Goal: Information Seeking & Learning: Learn about a topic

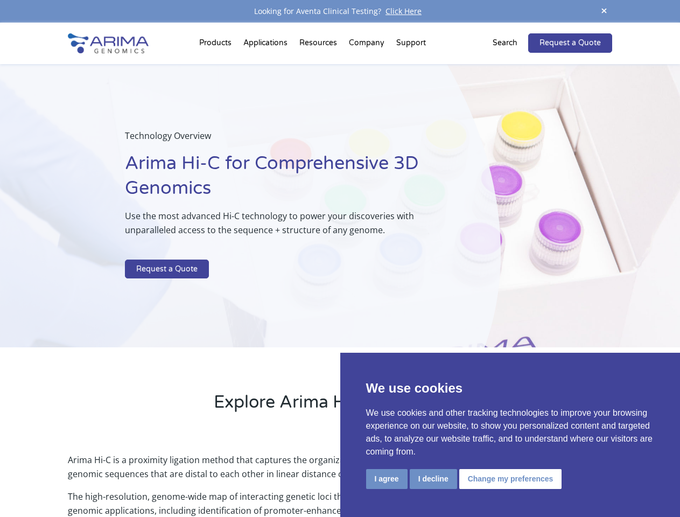
click at [340, 259] on p at bounding box center [286, 253] width 322 height 14
click at [387, 479] on button "I agree" at bounding box center [386, 479] width 41 height 20
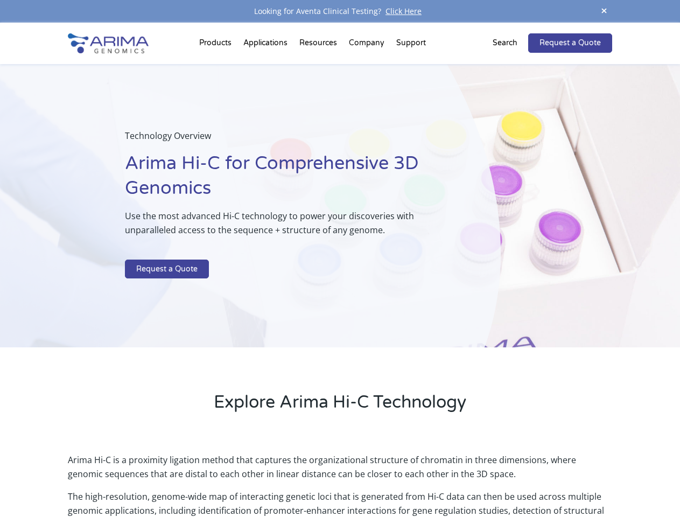
click at [433, 479] on p "Arima Hi-C is a proximity ligation method that captures the organizational stru…" at bounding box center [340, 471] width 544 height 37
click at [509, 479] on p "Arima Hi-C is a proximity ligation method that captures the organizational stru…" at bounding box center [340, 471] width 544 height 37
click at [604, 11] on span at bounding box center [604, 11] width 16 height 15
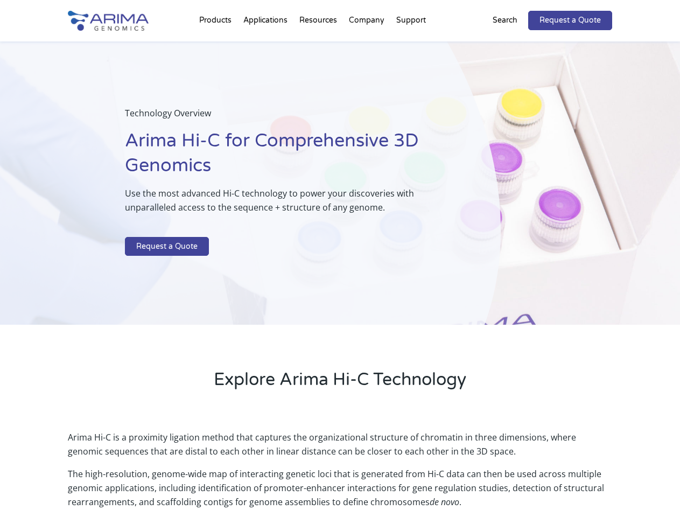
click at [340, 270] on div "Technology Overview Arima Hi-C for Comprehensive 3D Genomics Use the most advan…" at bounding box center [250, 183] width 501 height 284
click at [217, 45] on div "Technology Overview Arima Hi-C for Comprehensive 3D Genomics Use the most advan…" at bounding box center [250, 183] width 501 height 284
click at [319, 45] on div "Technology Overview Arima Hi-C for Comprehensive 3D Genomics Use the most advan…" at bounding box center [250, 183] width 501 height 284
click at [367, 45] on div "Technology Overview Arima Hi-C for Comprehensive 3D Genomics Use the most advan…" at bounding box center [250, 183] width 501 height 284
click at [411, 45] on div "Technology Overview Arima Hi-C for Comprehensive 3D Genomics Use the most advan…" at bounding box center [250, 183] width 501 height 284
